Goal: Information Seeking & Learning: Obtain resource

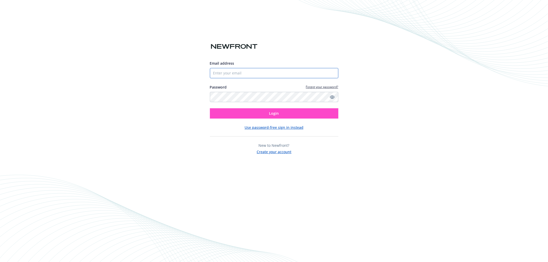
type input "[EMAIL_ADDRESS][DOMAIN_NAME]"
click at [273, 113] on span "Login" at bounding box center [274, 113] width 10 height 5
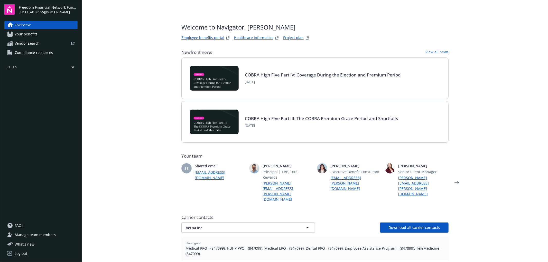
click at [291, 35] on link "Project plan" at bounding box center [293, 38] width 21 height 6
